Goal: Information Seeking & Learning: Learn about a topic

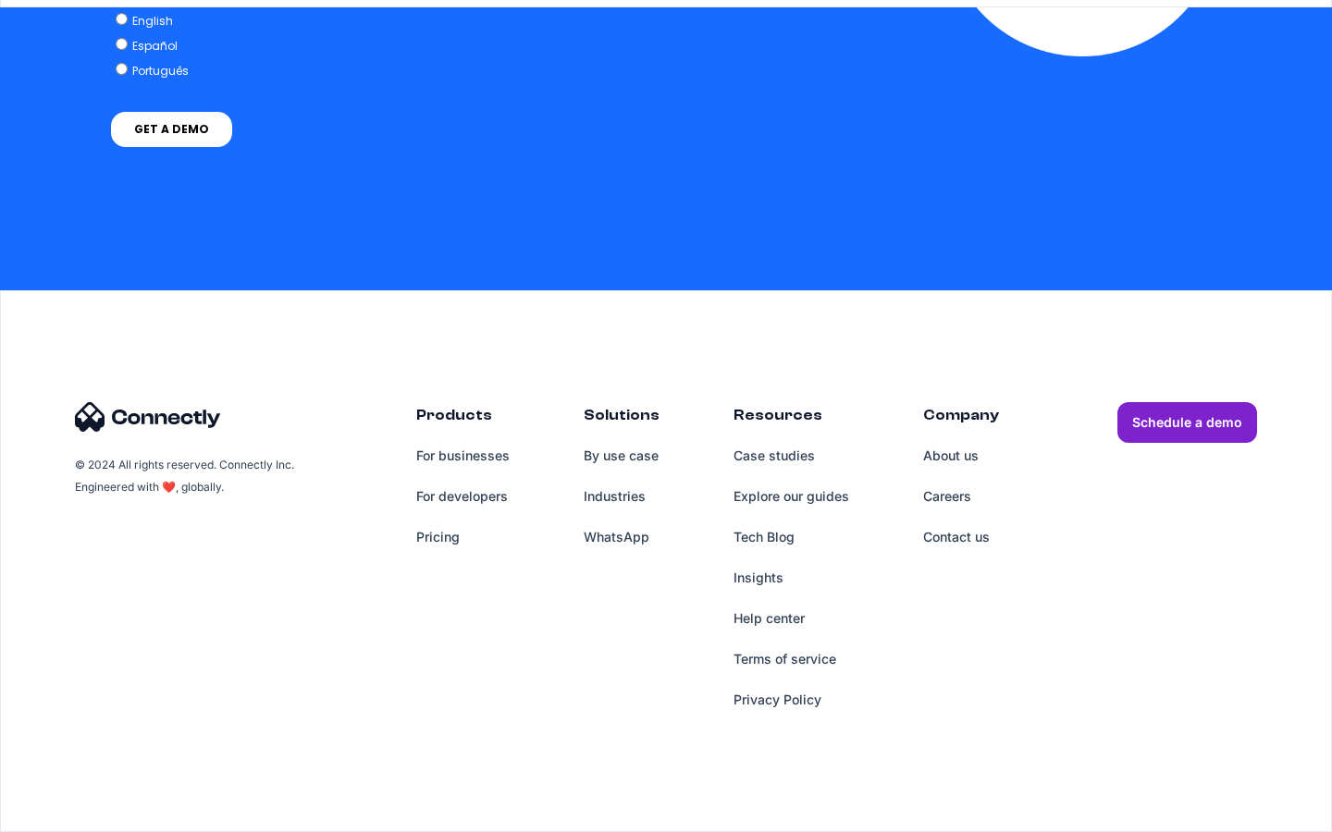
scroll to position [1279, 0]
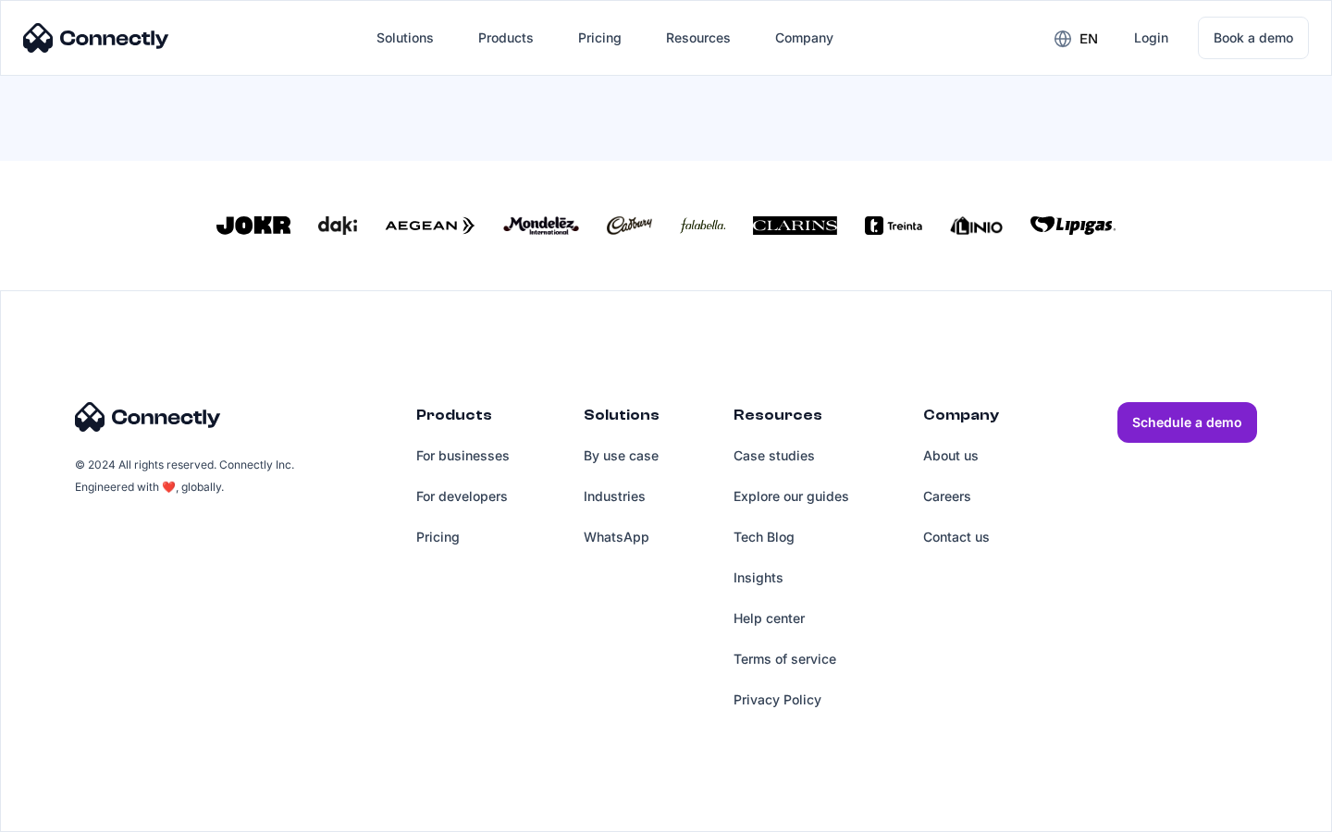
scroll to position [811, 0]
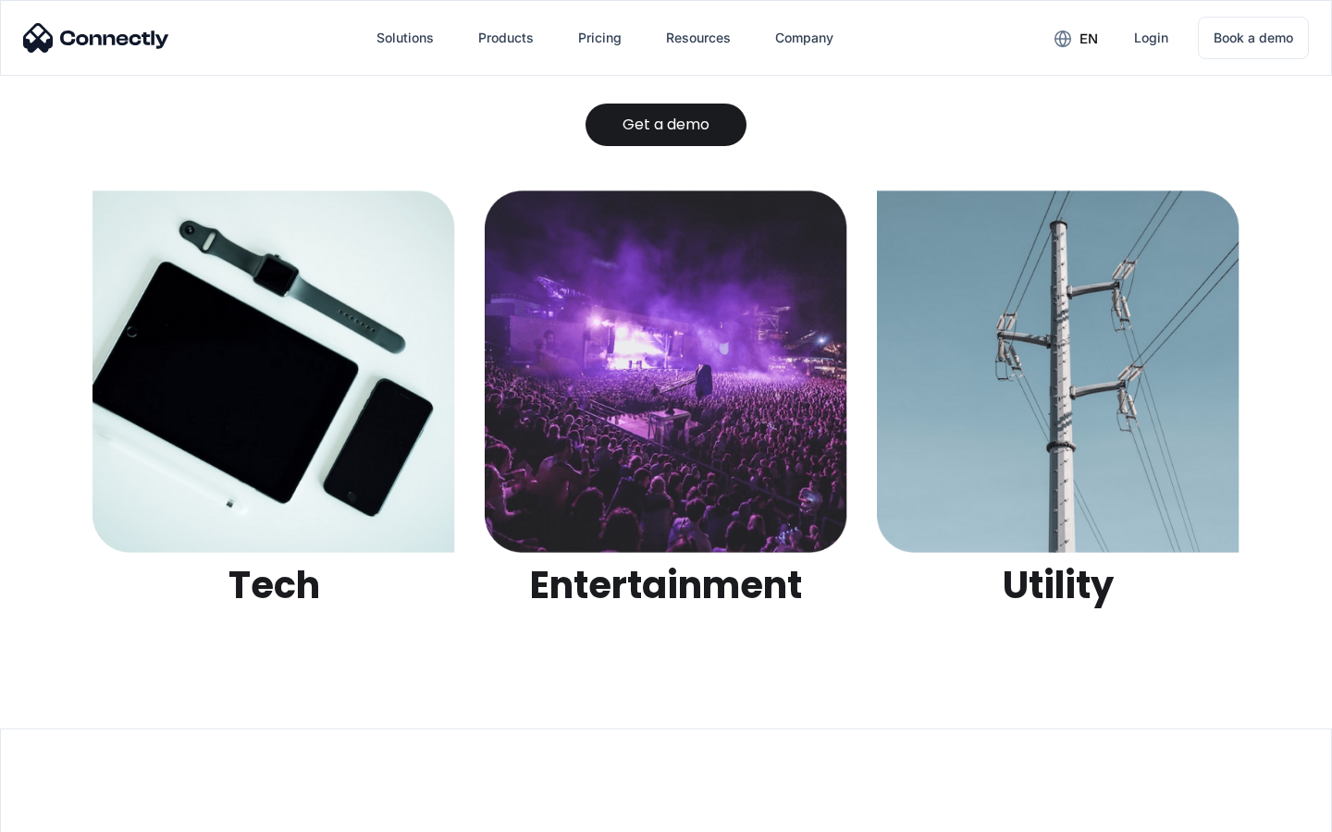
scroll to position [5835, 0]
